Goal: Find specific page/section: Go to known website

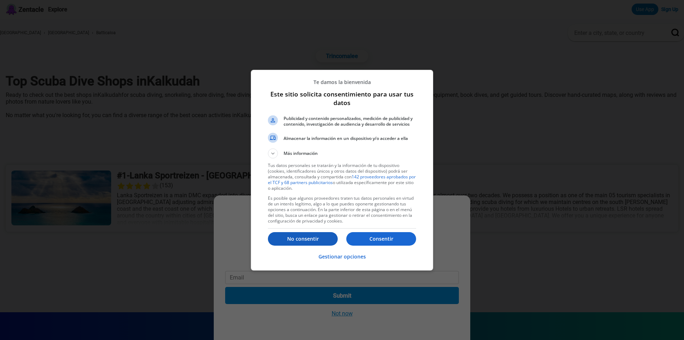
click at [307, 240] on p "No consentir" at bounding box center [303, 238] width 70 height 7
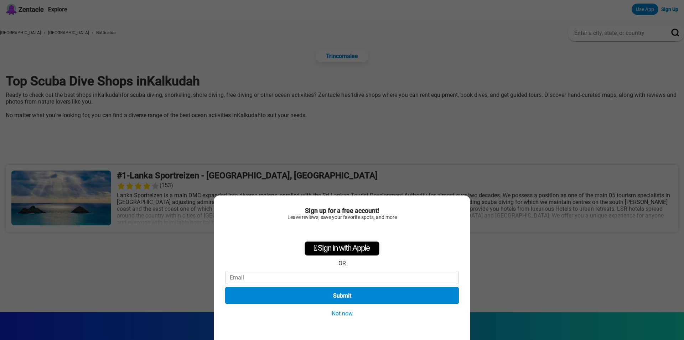
click at [346, 317] on button "Not now" at bounding box center [341, 313] width 25 height 7
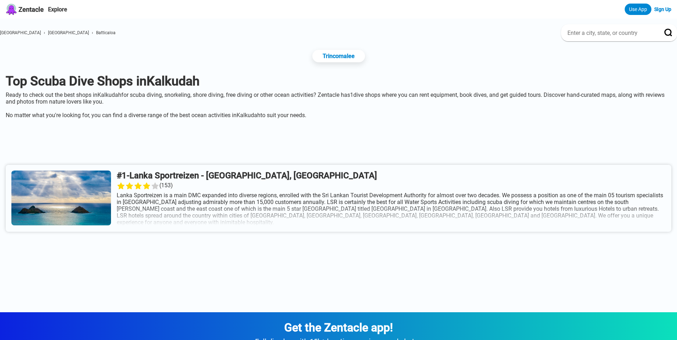
click at [190, 182] on link at bounding box center [339, 198] width 666 height 67
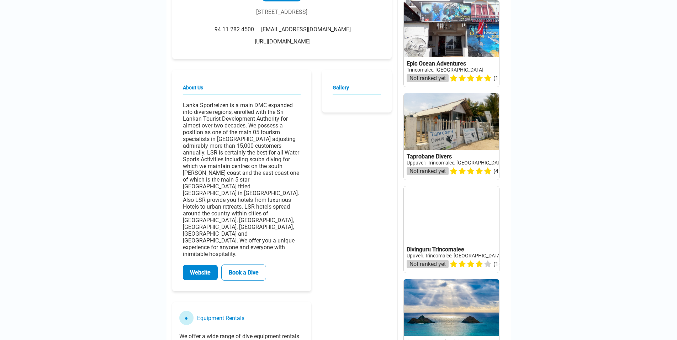
scroll to position [182, 0]
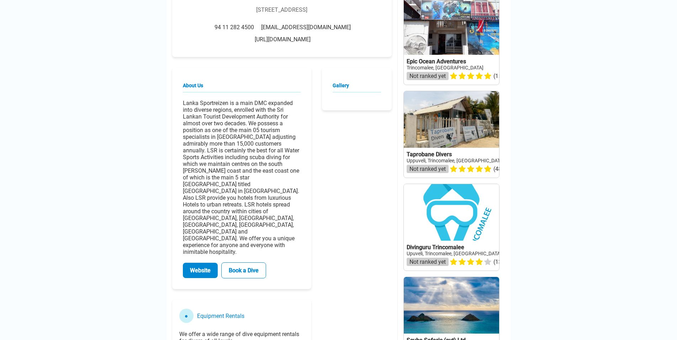
click at [208, 263] on link "Website" at bounding box center [200, 270] width 35 height 15
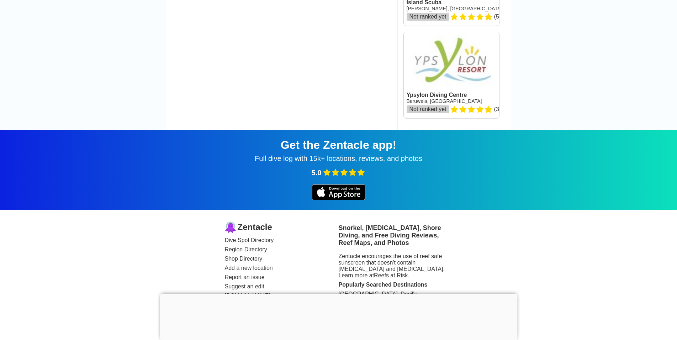
scroll to position [799, 0]
